Goal: Use online tool/utility: Utilize a website feature to perform a specific function

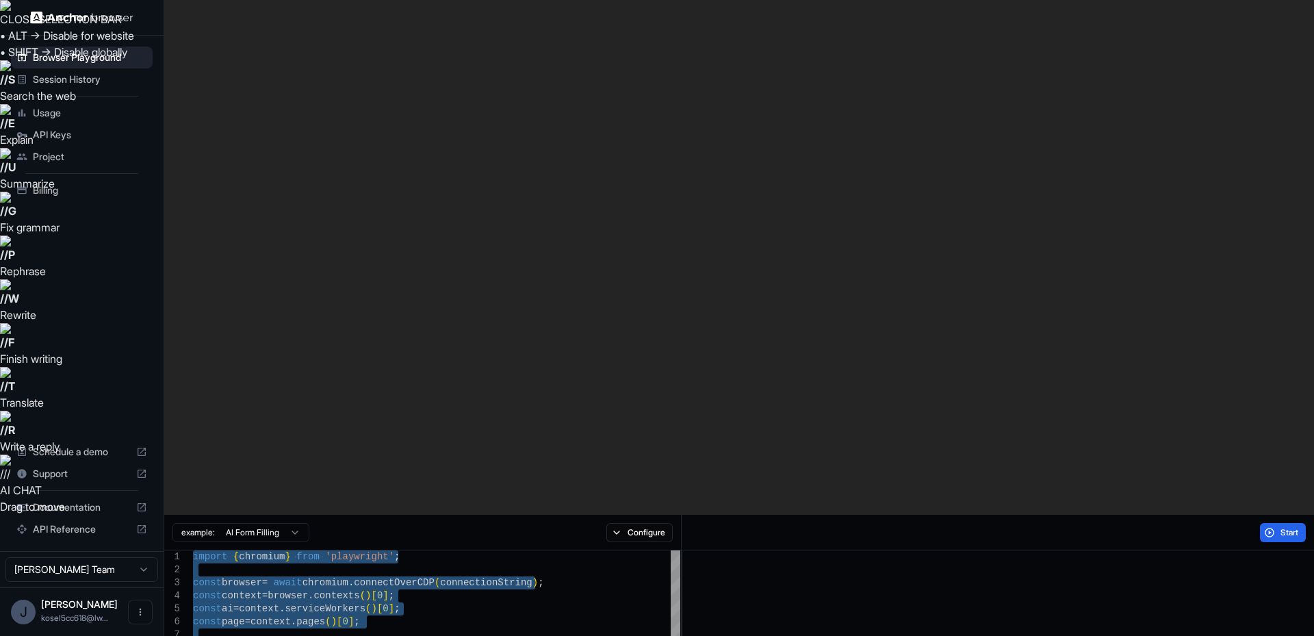
type textarea "**********"
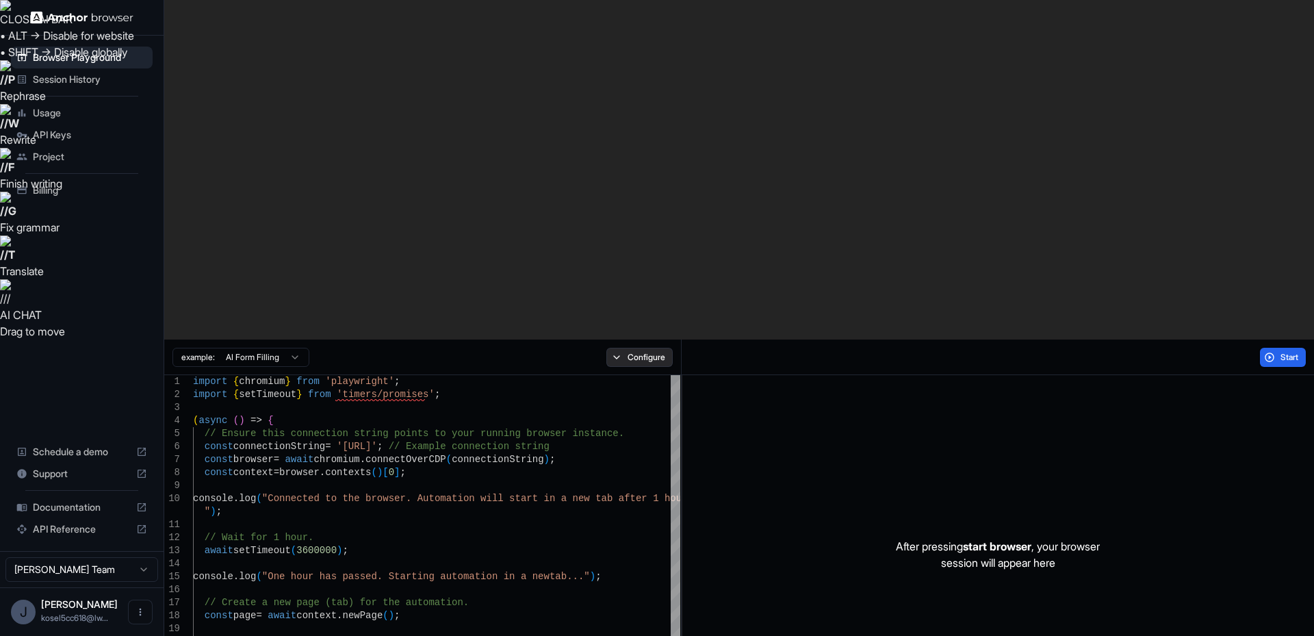
click at [644, 348] on button "Configure" at bounding box center [640, 357] width 66 height 19
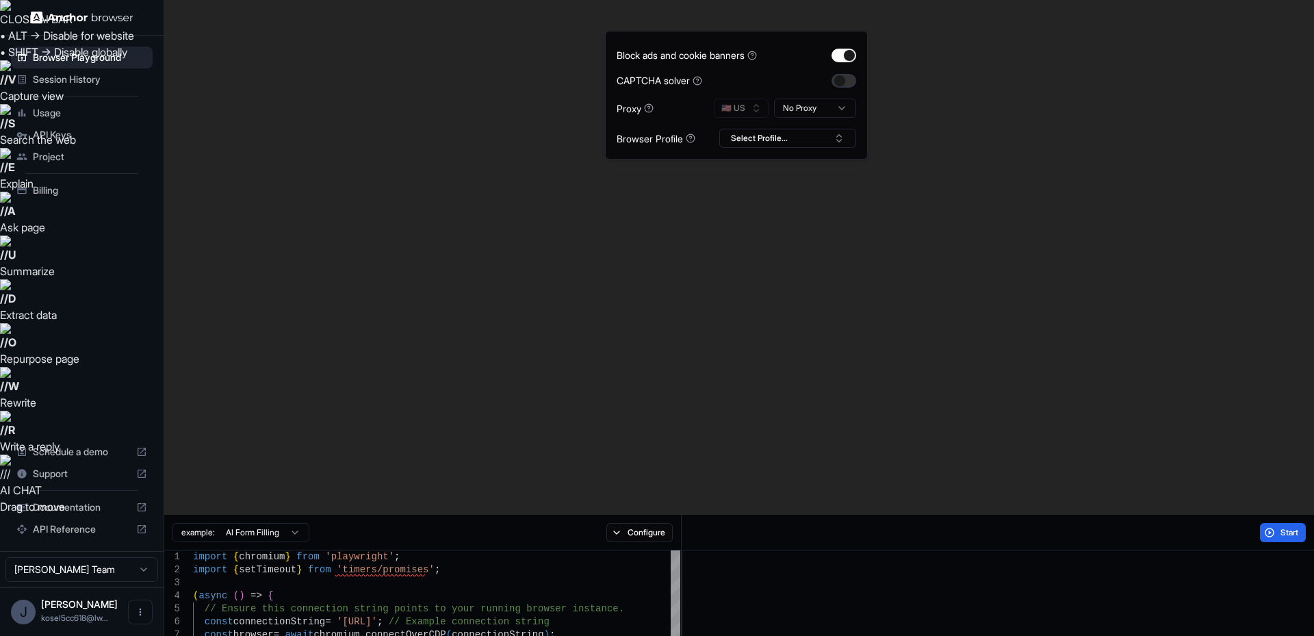
click at [839, 77] on button "button" at bounding box center [844, 81] width 25 height 14
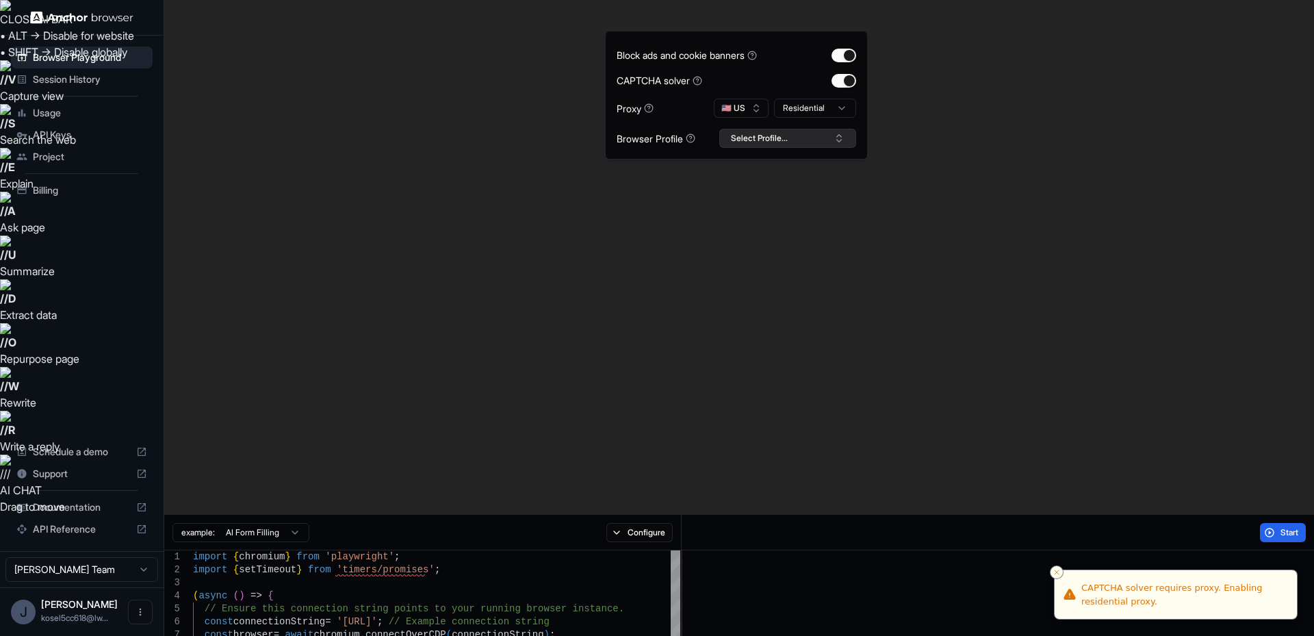
click at [824, 129] on button "Select Profile..." at bounding box center [787, 138] width 137 height 19
click at [838, 108] on html "CLOSE AI BAR • ALT → Disable for website • SHIFT → Disable globally // V Captur…" at bounding box center [657, 575] width 1314 height 1151
click at [1104, 127] on html "CLOSE AI BAR • ALT → Disable for website • SHIFT → Disable globally // V Captur…" at bounding box center [657, 575] width 1314 height 1151
click at [1288, 527] on span "Start" at bounding box center [1290, 532] width 19 height 11
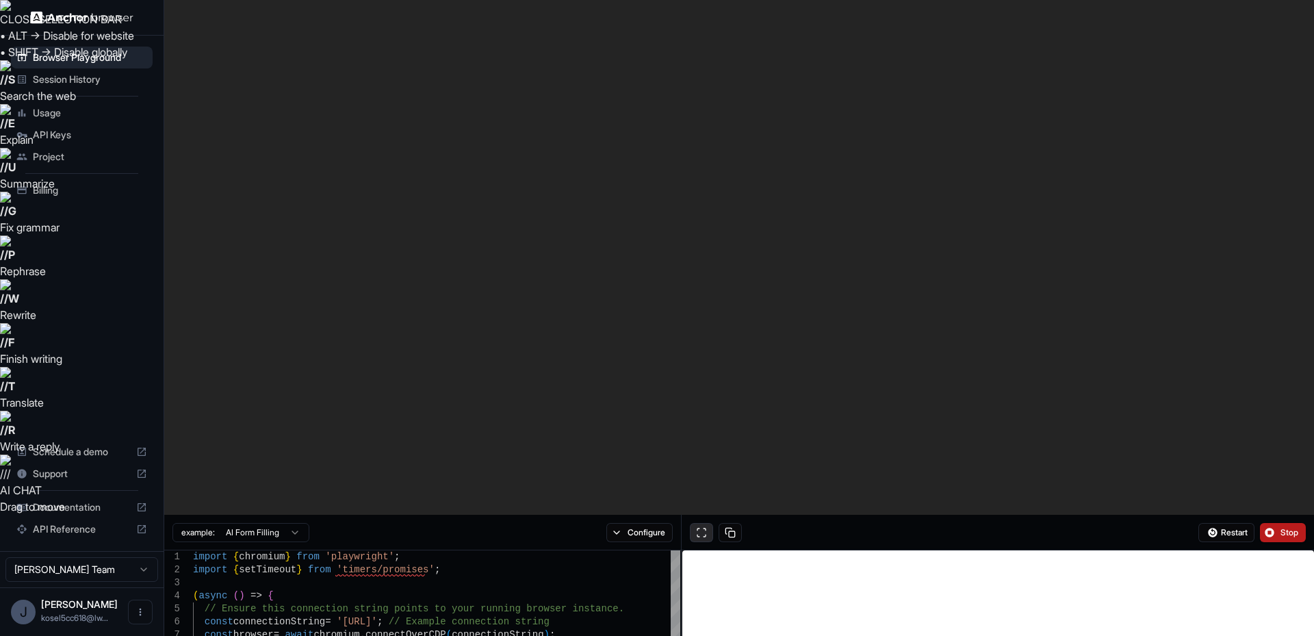
click at [698, 523] on button at bounding box center [701, 532] width 23 height 19
